Goal: Task Accomplishment & Management: Use online tool/utility

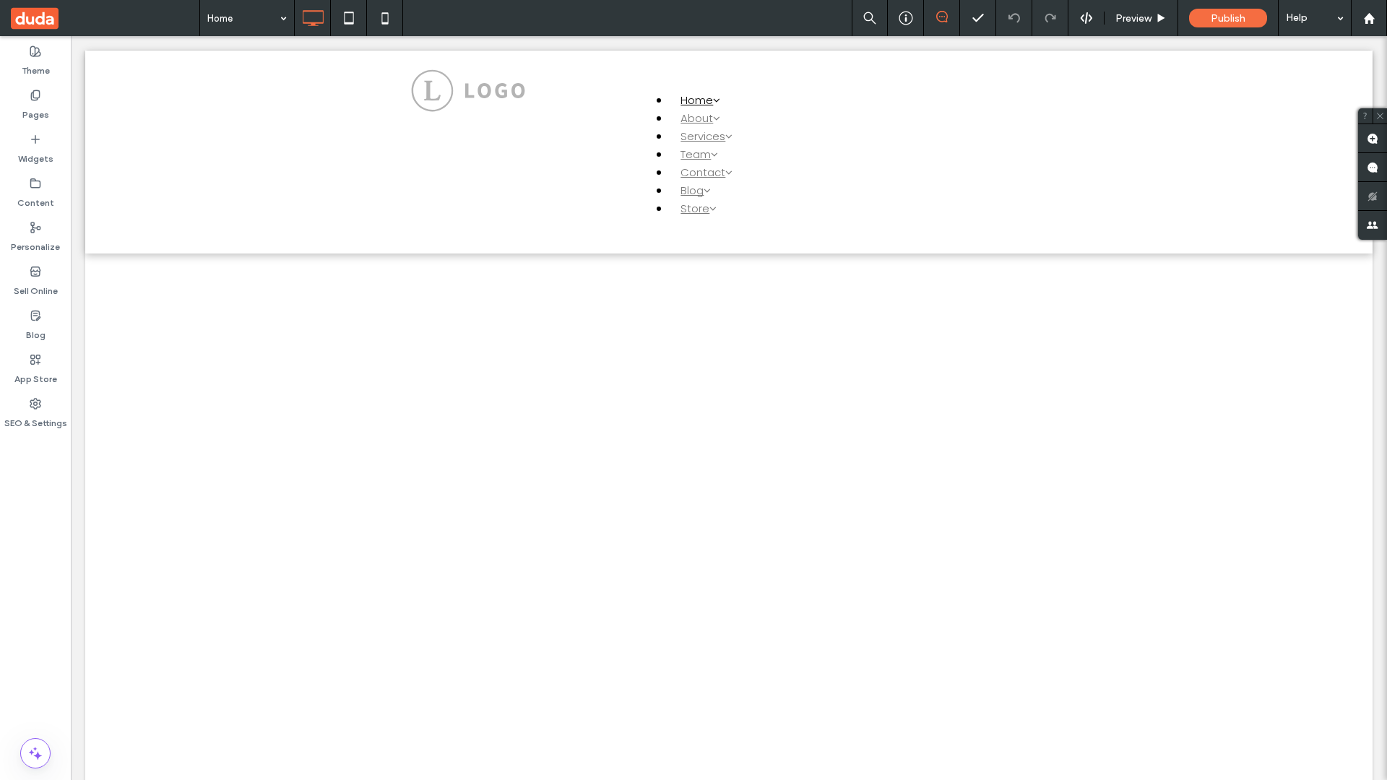
click at [35, 149] on label "Widgets" at bounding box center [35, 155] width 35 height 20
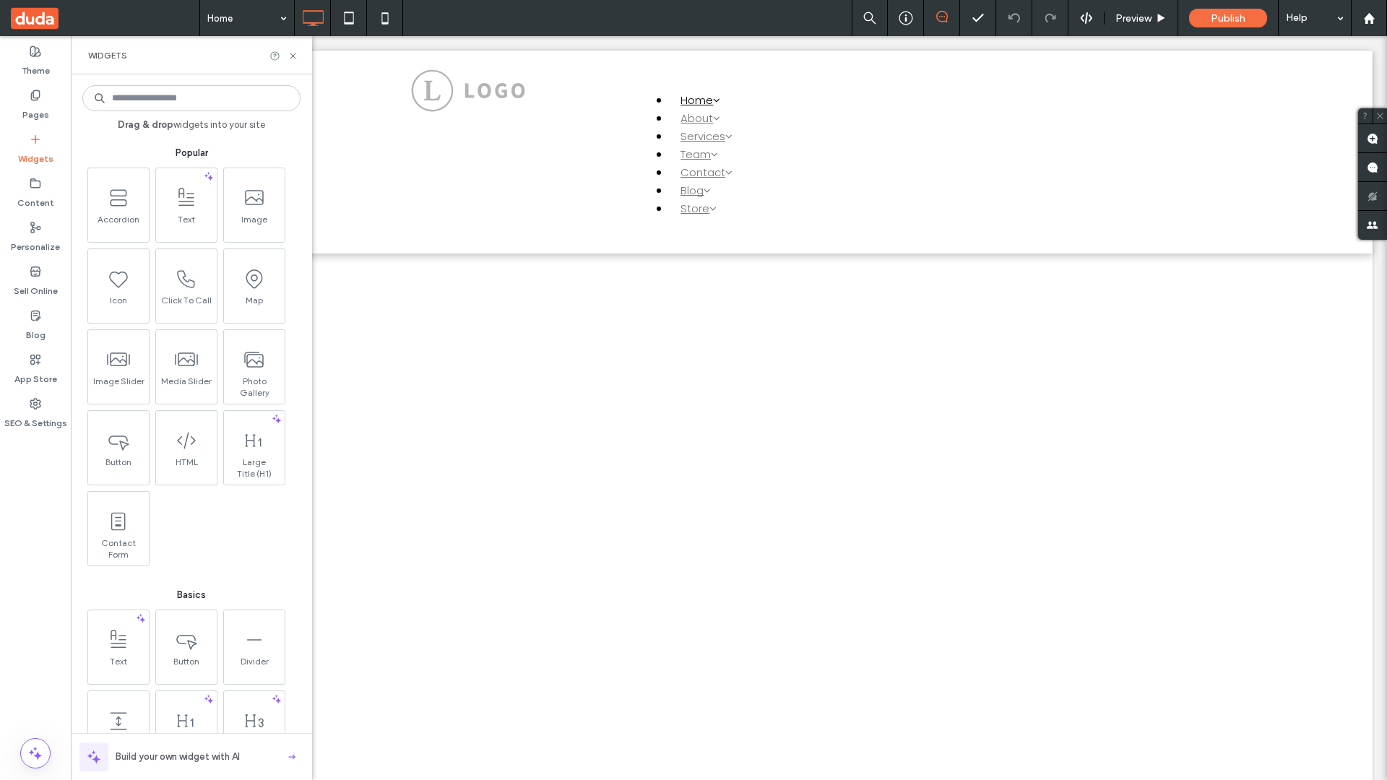
click at [253, 365] on use at bounding box center [254, 359] width 18 height 14
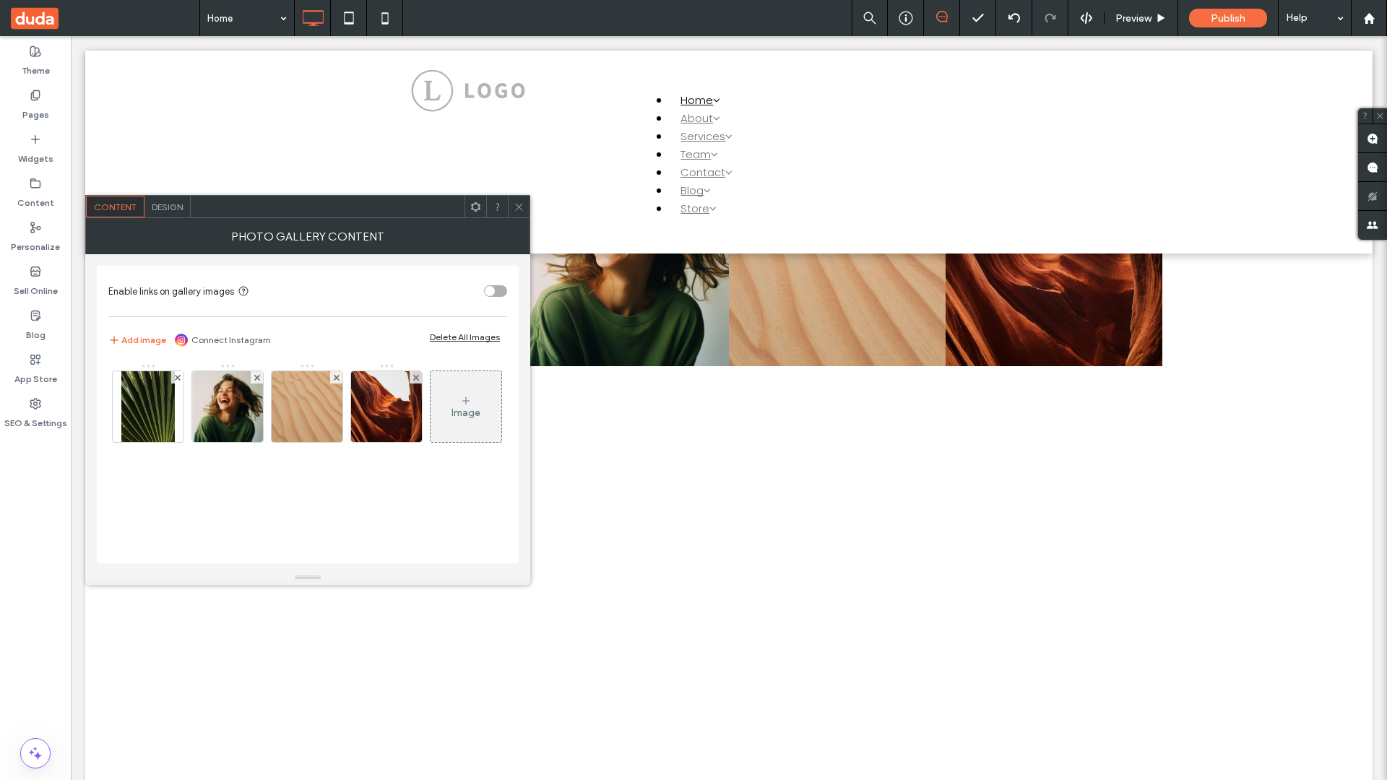
click at [105, 18] on span at bounding box center [105, 18] width 189 height 36
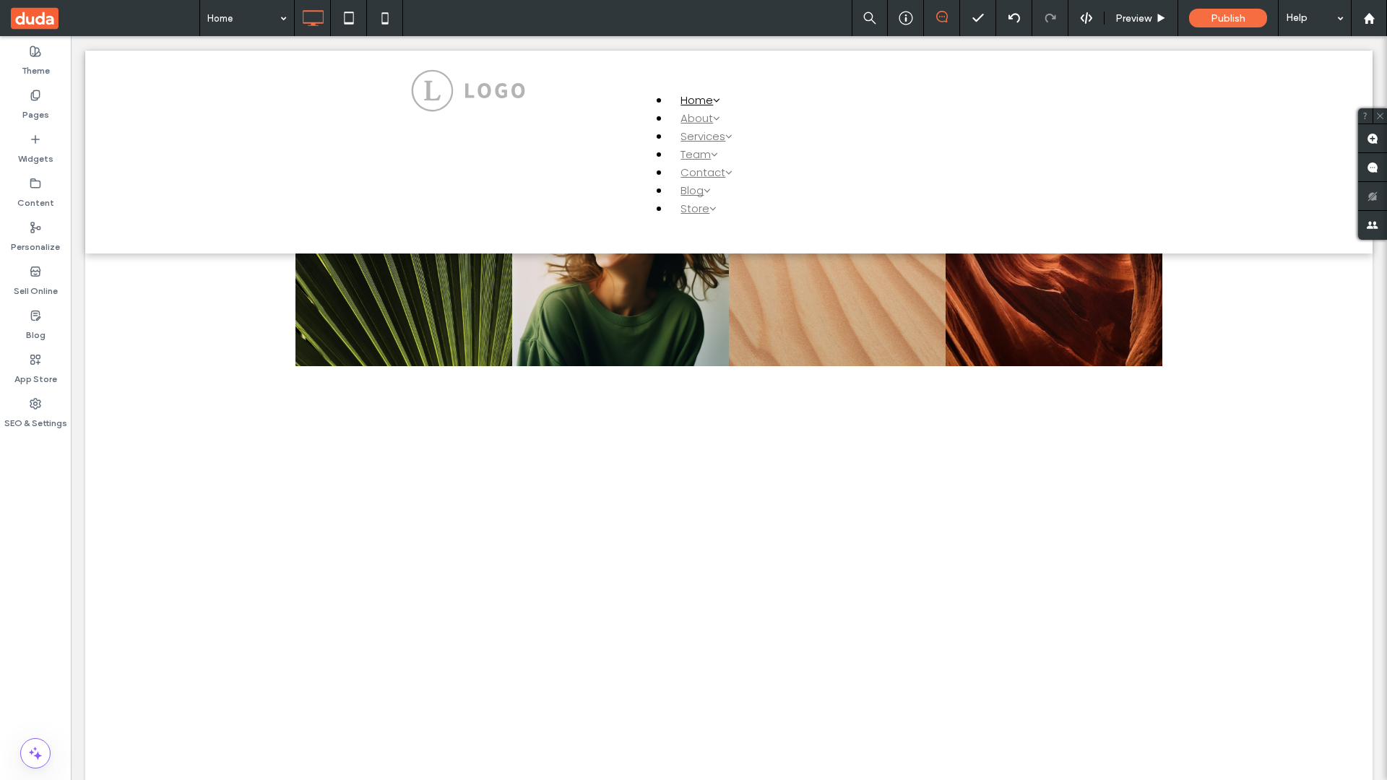
click at [105, 18] on span at bounding box center [105, 18] width 189 height 36
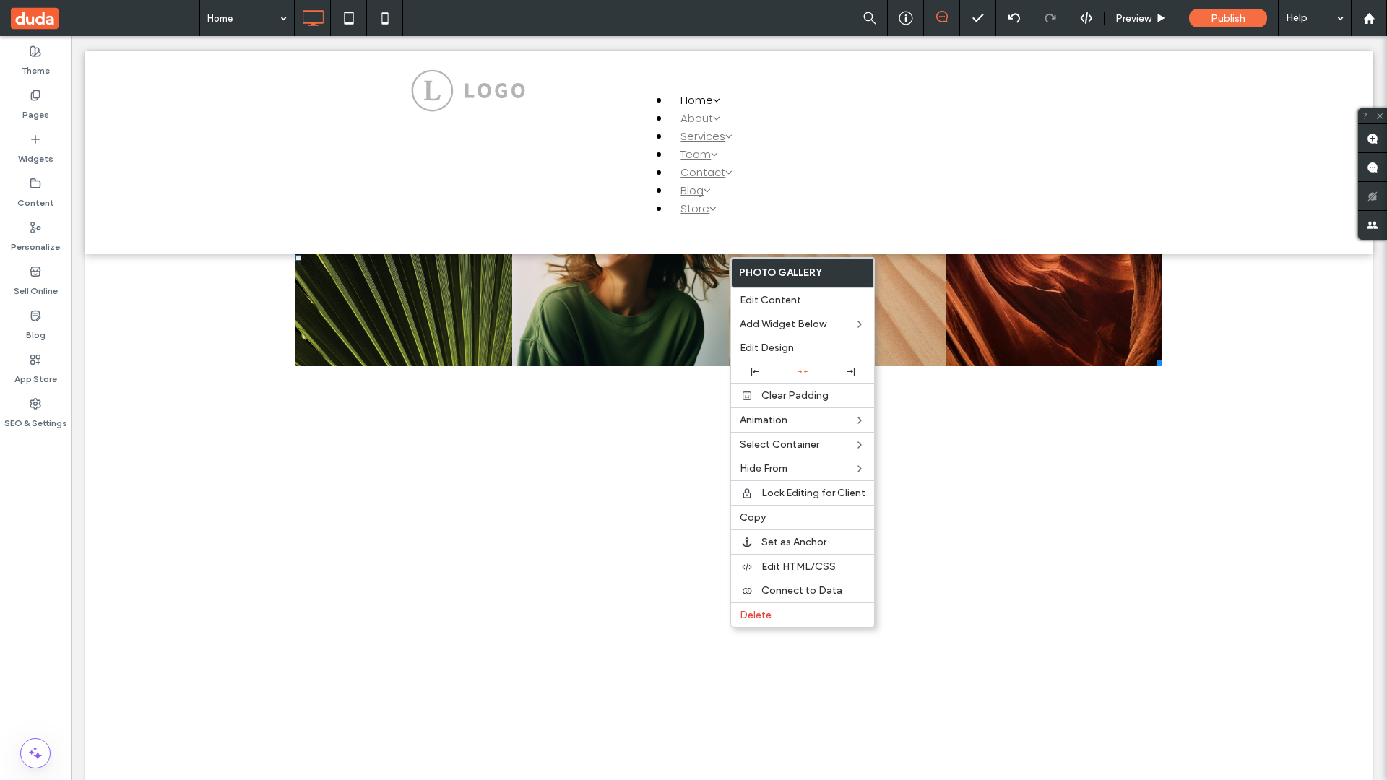
click at [803, 590] on span "Connect to Data" at bounding box center [801, 590] width 81 height 12
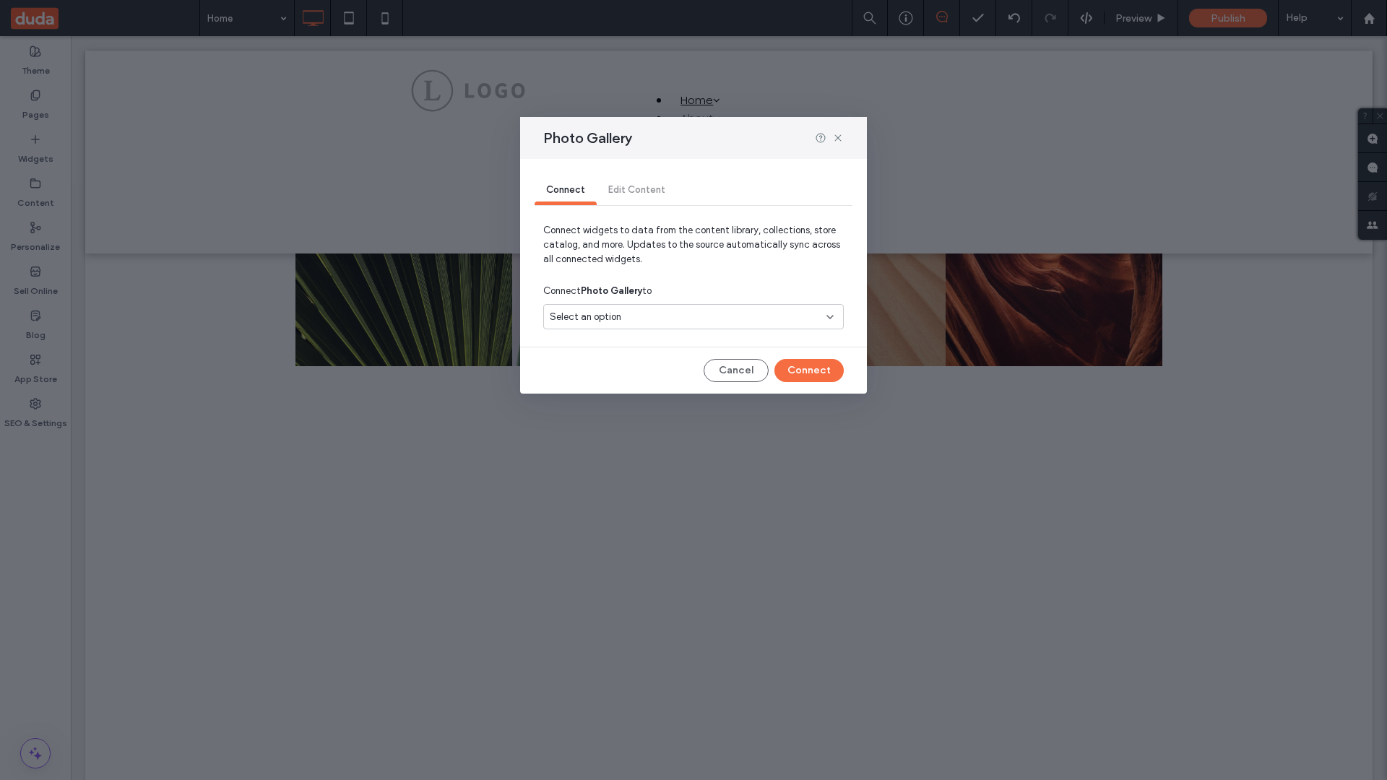
click at [693, 316] on div "Select an option" at bounding box center [685, 317] width 270 height 14
click at [618, 367] on span "Internal Collection 1" at bounding box center [618, 367] width 85 height 14
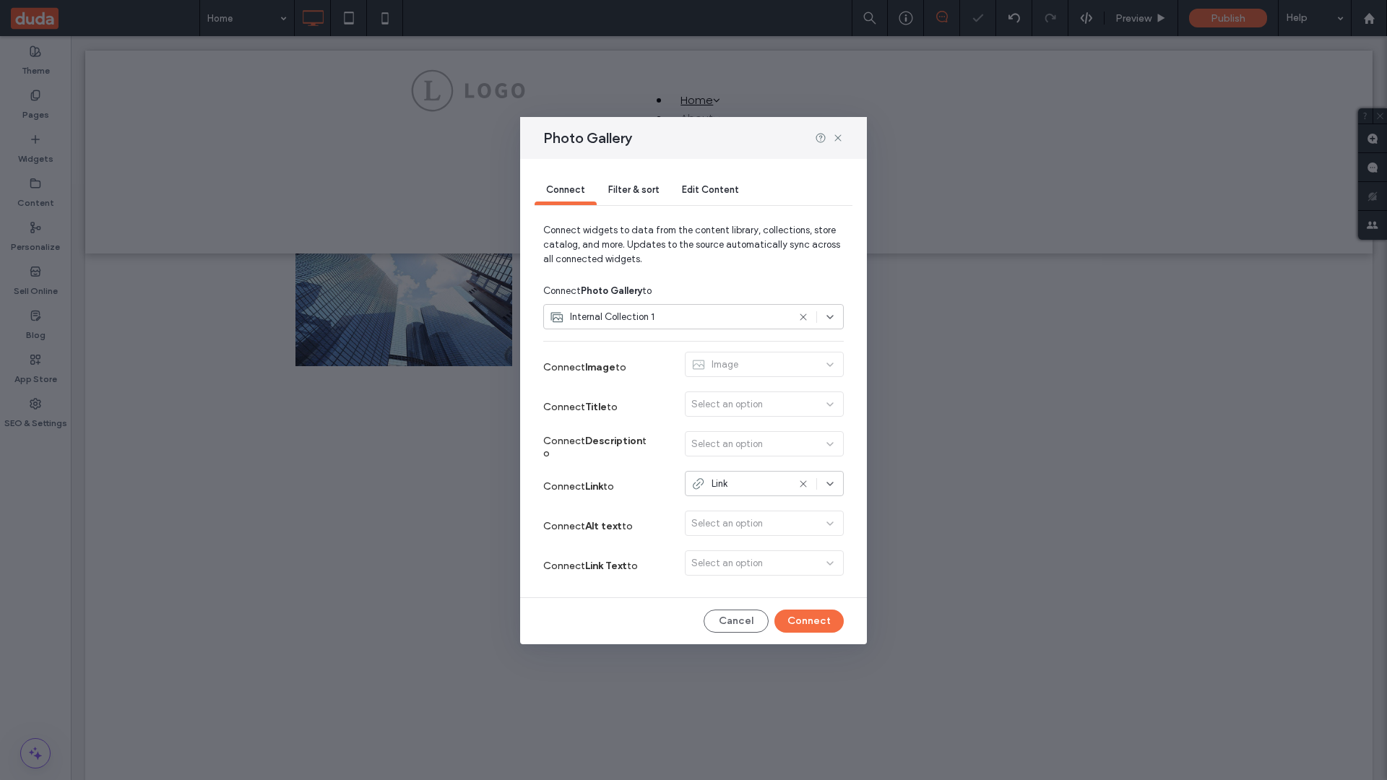
click at [809, 621] on button "Connect" at bounding box center [808, 621] width 69 height 23
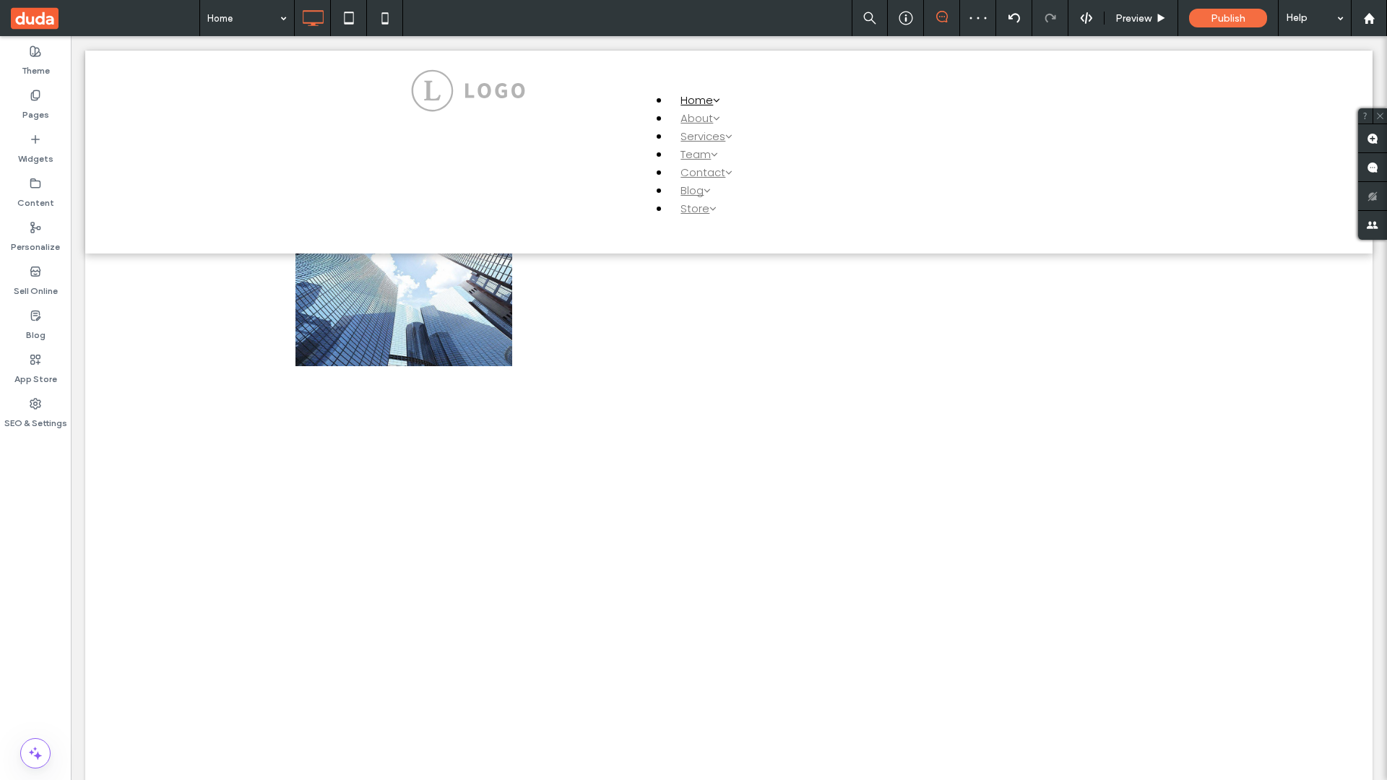
click at [35, 193] on label "Content" at bounding box center [35, 199] width 37 height 20
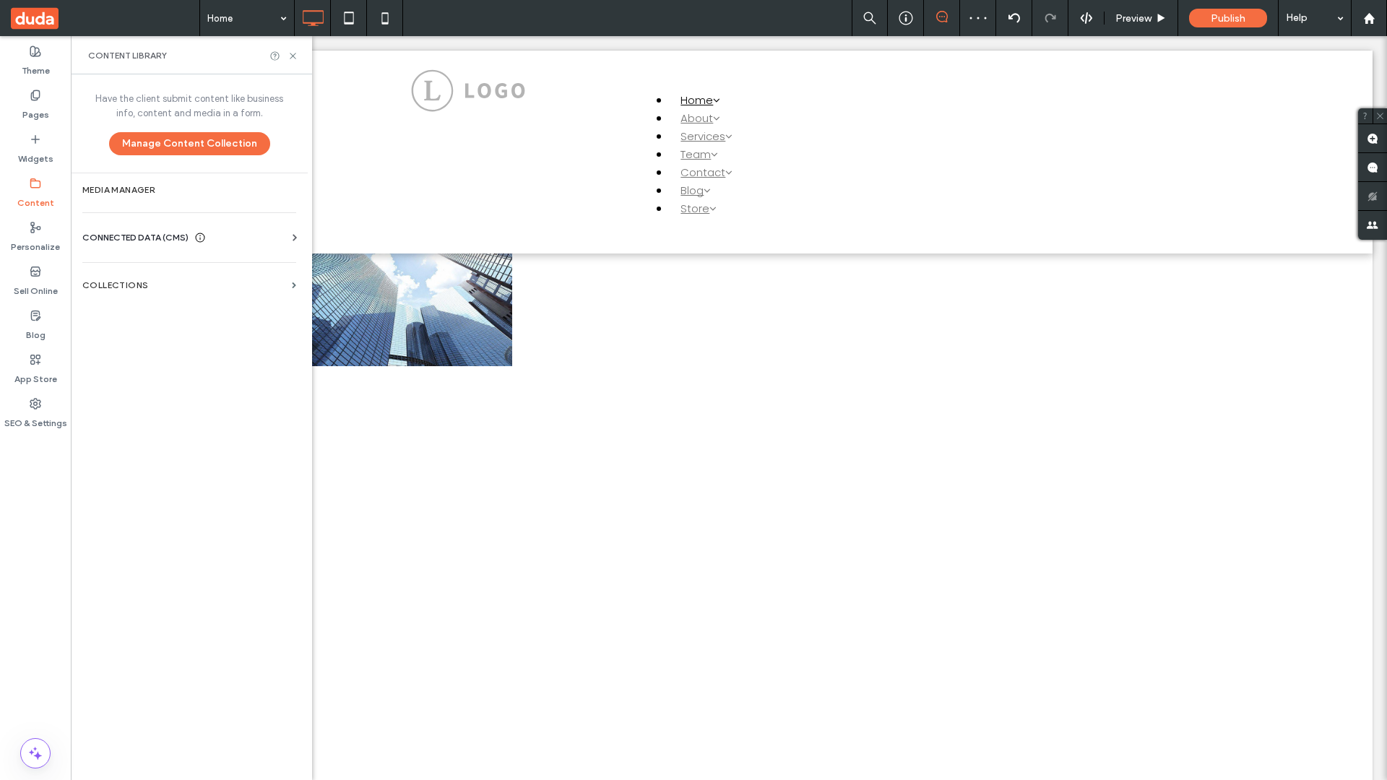
click at [189, 285] on label "Collections" at bounding box center [184, 285] width 204 height 10
